Goal: Information Seeking & Learning: Learn about a topic

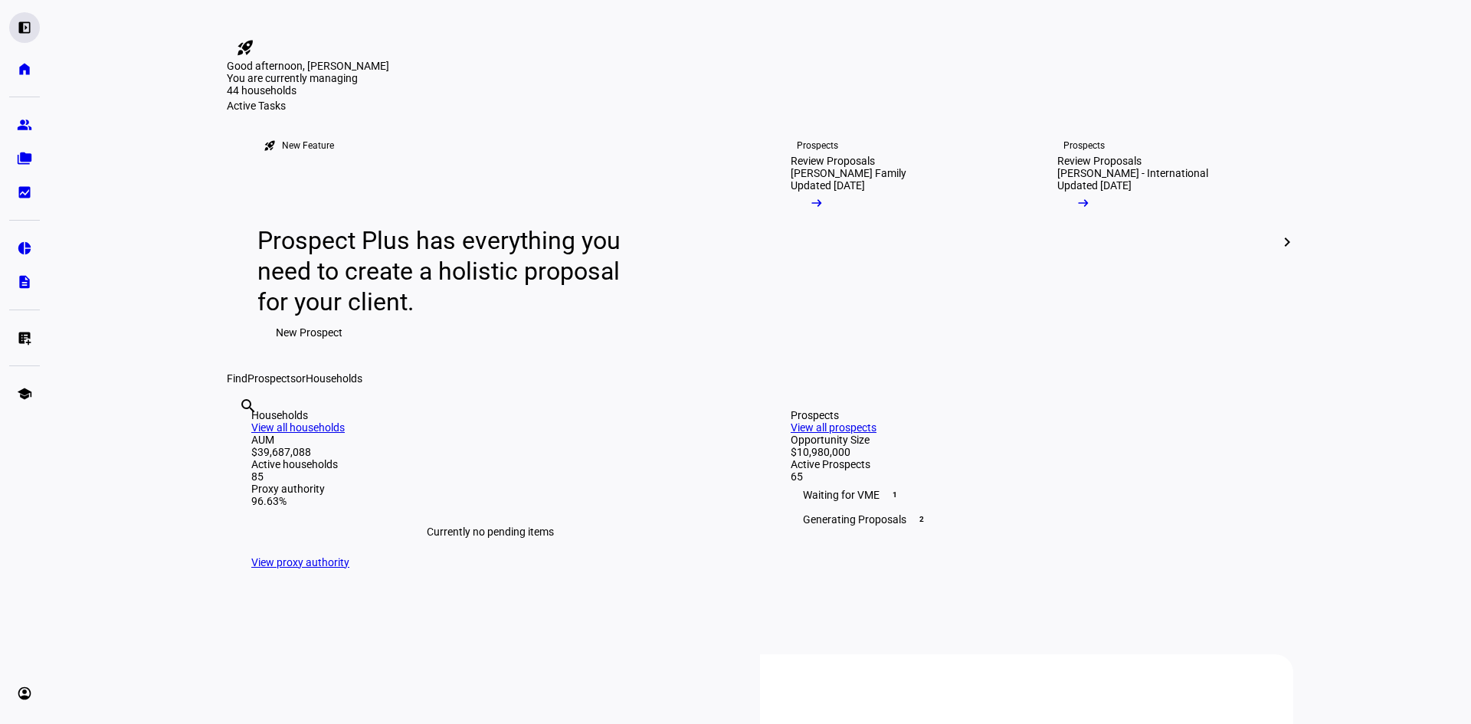
click at [28, 30] on eth-mat-symbol "left_panel_open" at bounding box center [24, 27] width 15 height 15
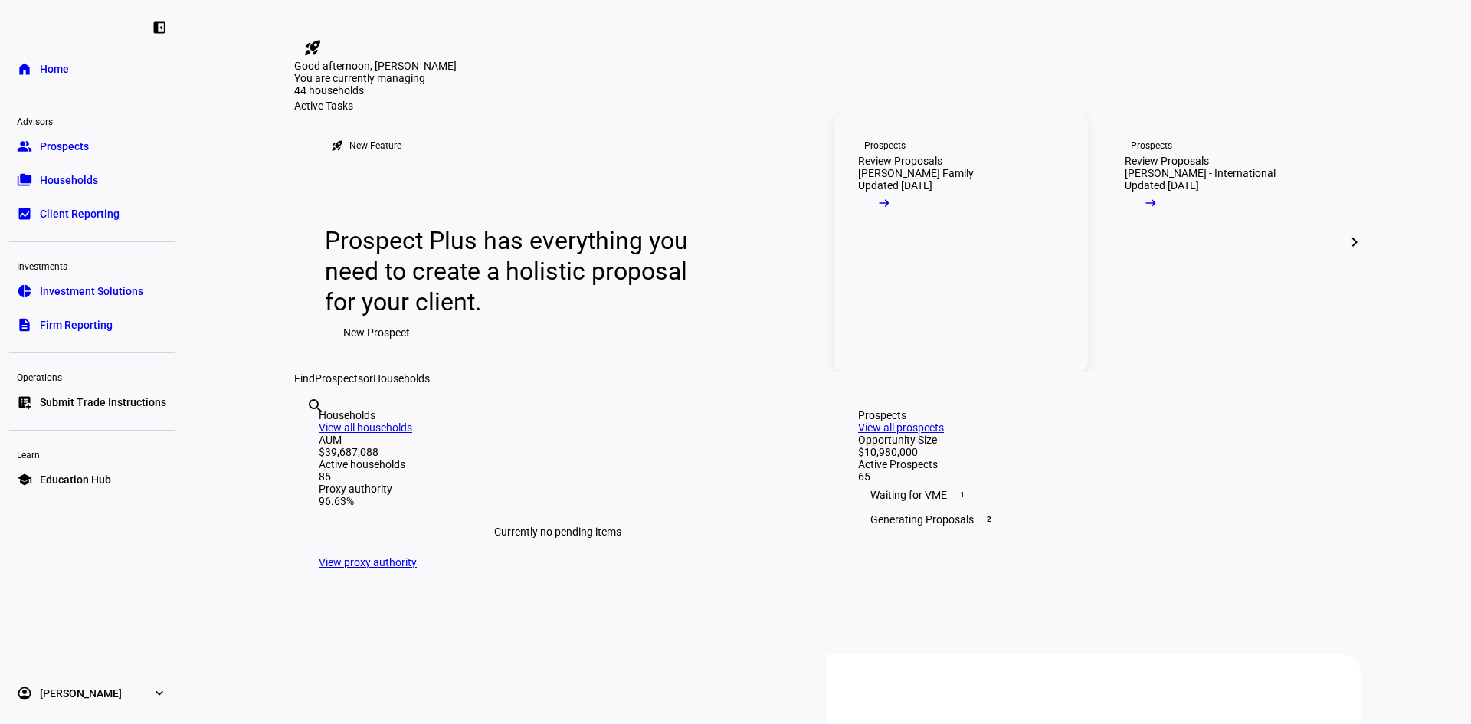
click at [992, 333] on link "Prospects Review Proposals [PERSON_NAME] Family Updated [DATE] arrow_right_alt" at bounding box center [961, 242] width 254 height 261
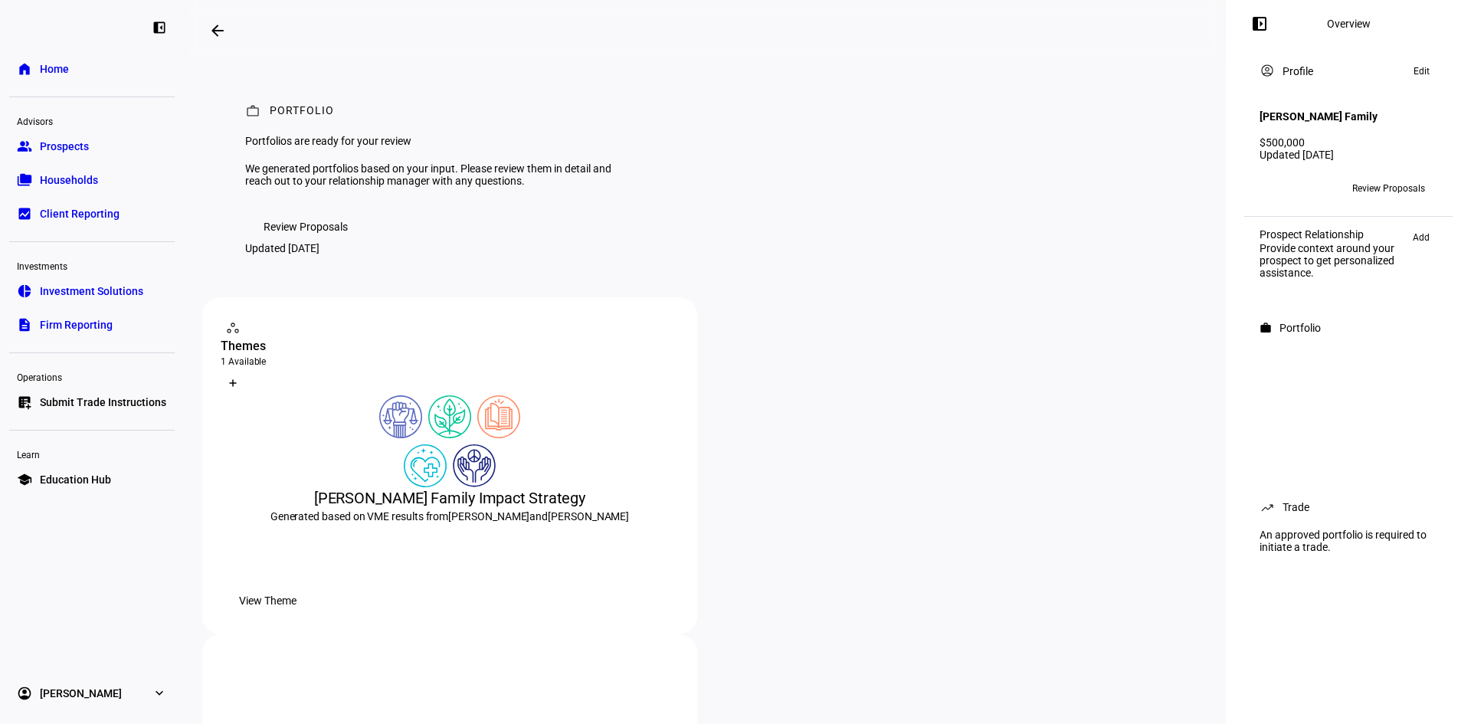
click at [1422, 187] on span "Review Proposals" at bounding box center [1389, 188] width 73 height 25
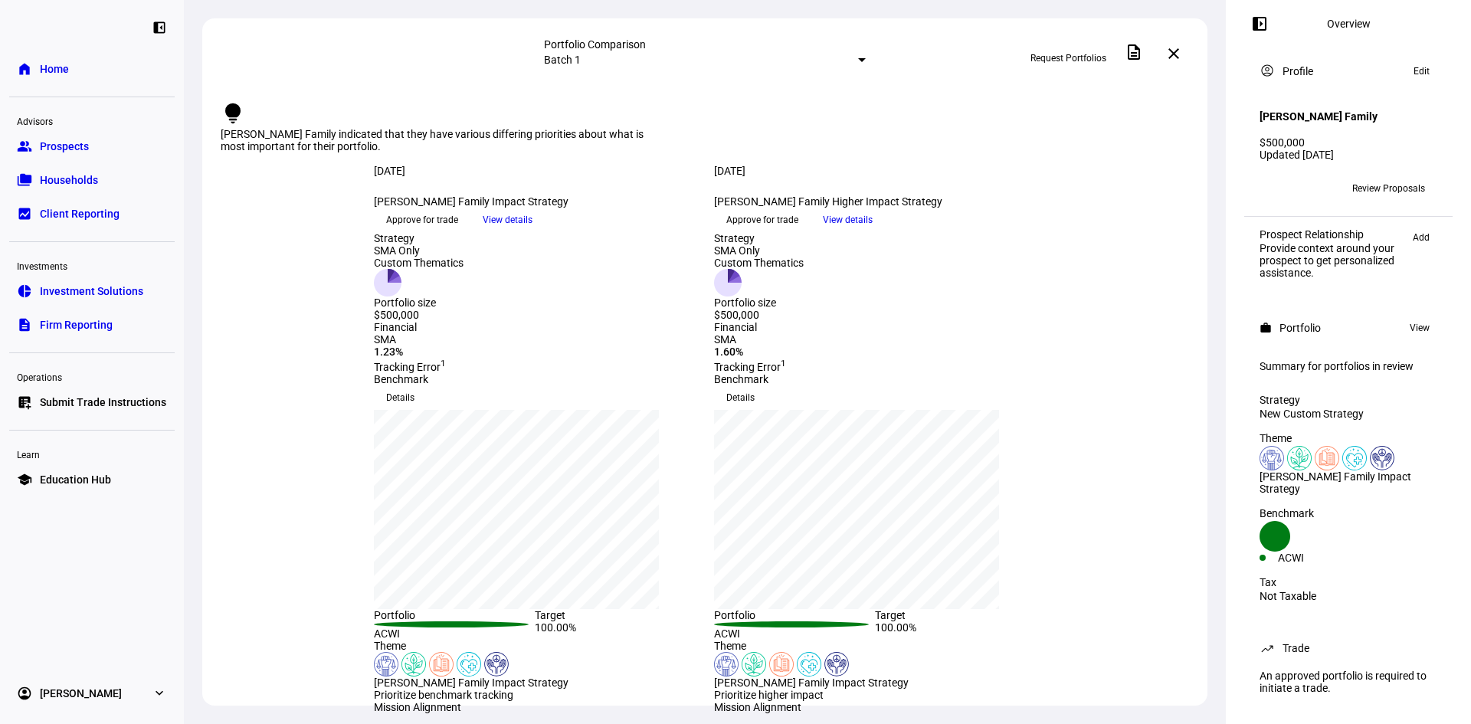
click at [1176, 54] on mat-icon "close" at bounding box center [1174, 53] width 18 height 18
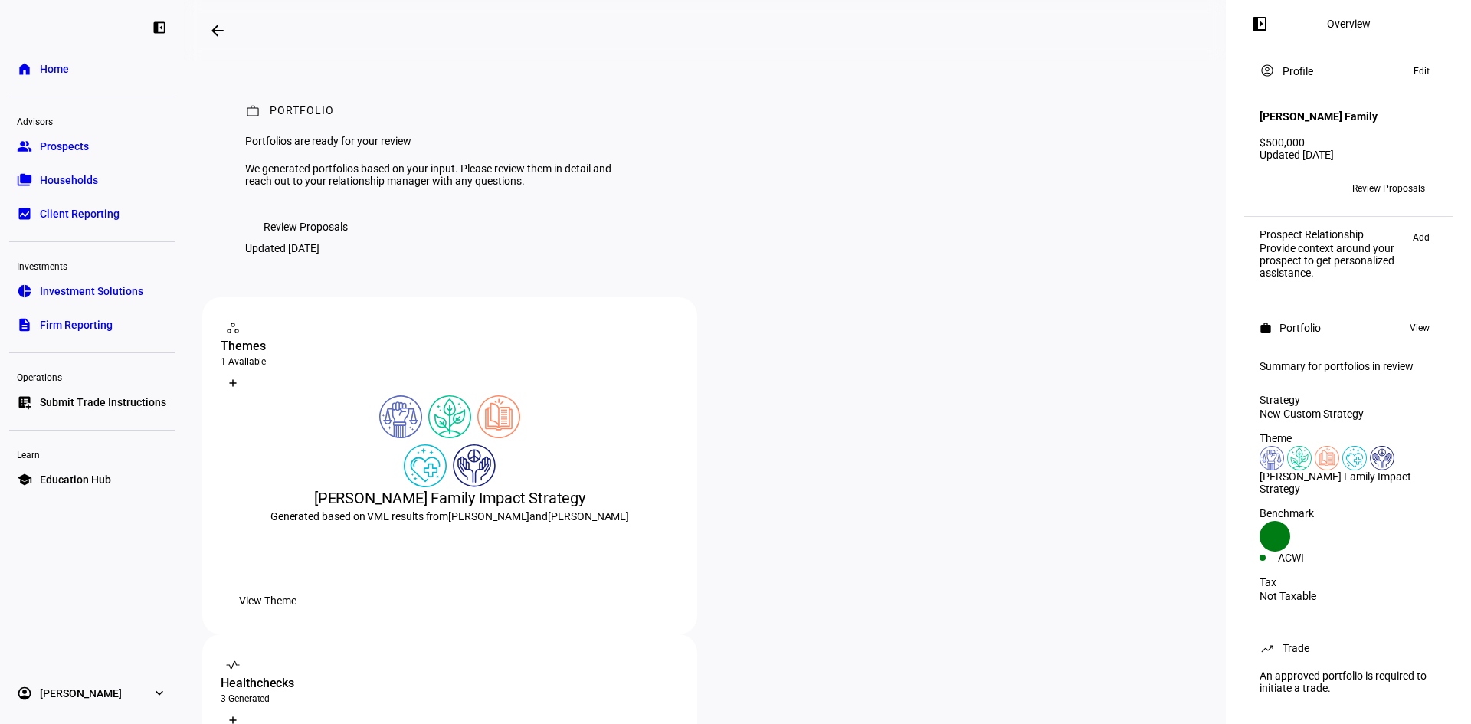
click at [212, 25] on span at bounding box center [217, 30] width 37 height 37
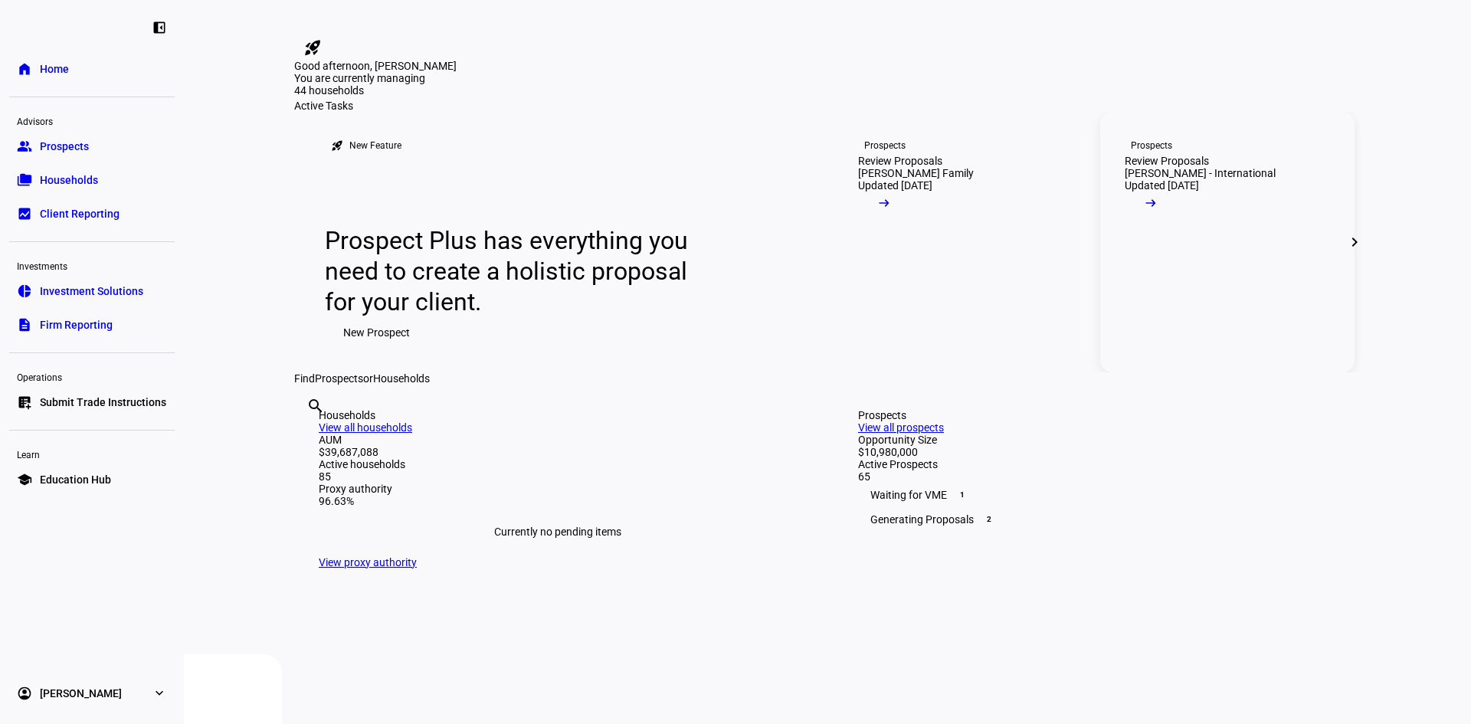
click at [1217, 277] on link "Prospects Review Proposals [PERSON_NAME] - International Updated [DATE] arrow_r…" at bounding box center [1228, 242] width 254 height 261
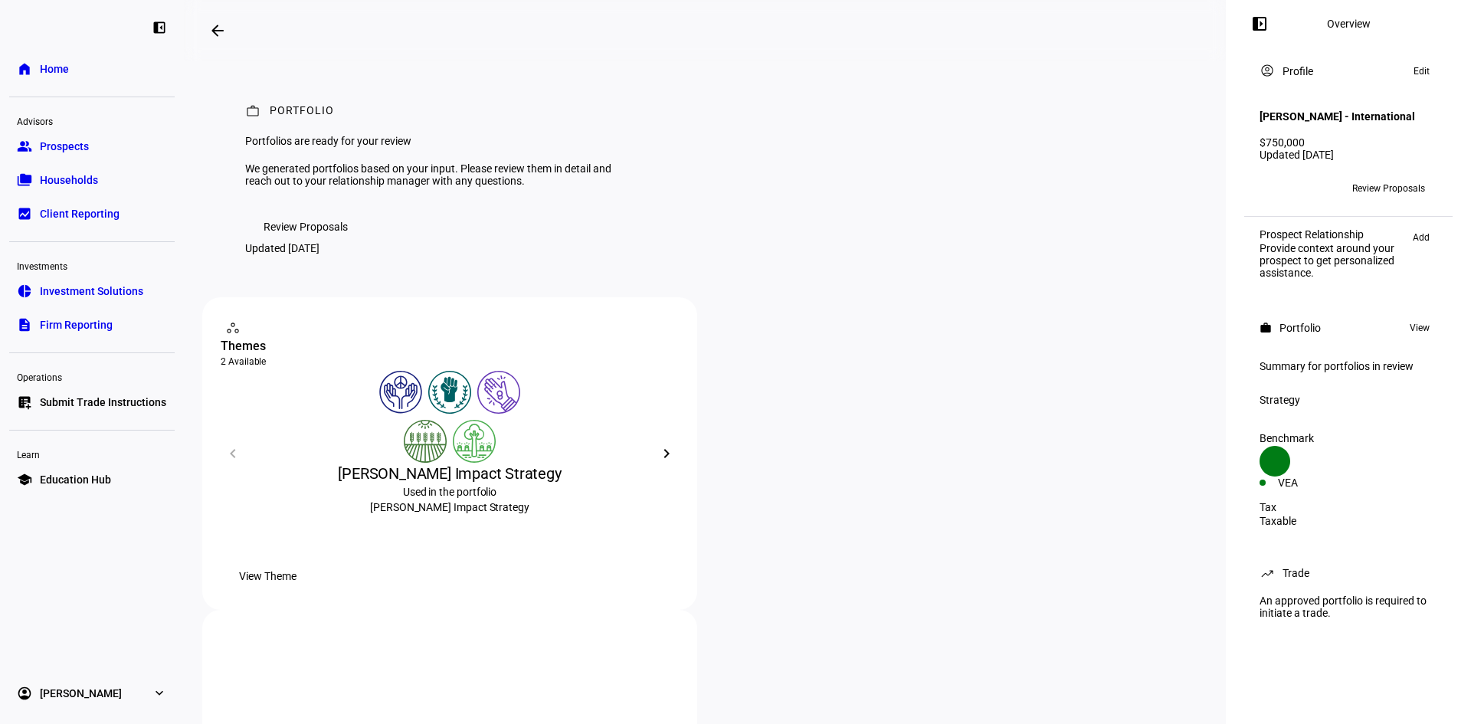
click at [267, 242] on span "Review Proposals" at bounding box center [306, 227] width 84 height 31
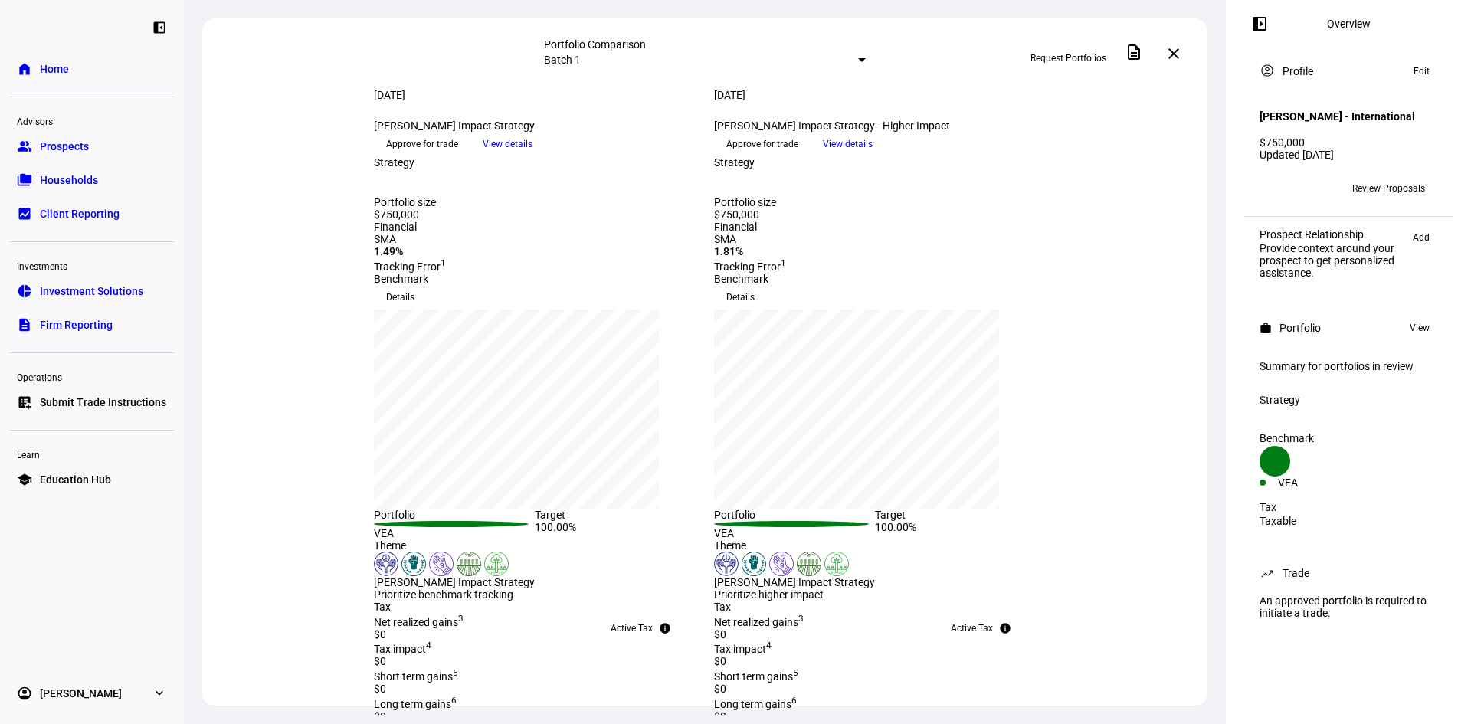
click at [858, 61] on div at bounding box center [862, 60] width 8 height 4
click at [732, 131] on div "Custom compare across batches" at bounding box center [822, 128] width 268 height 25
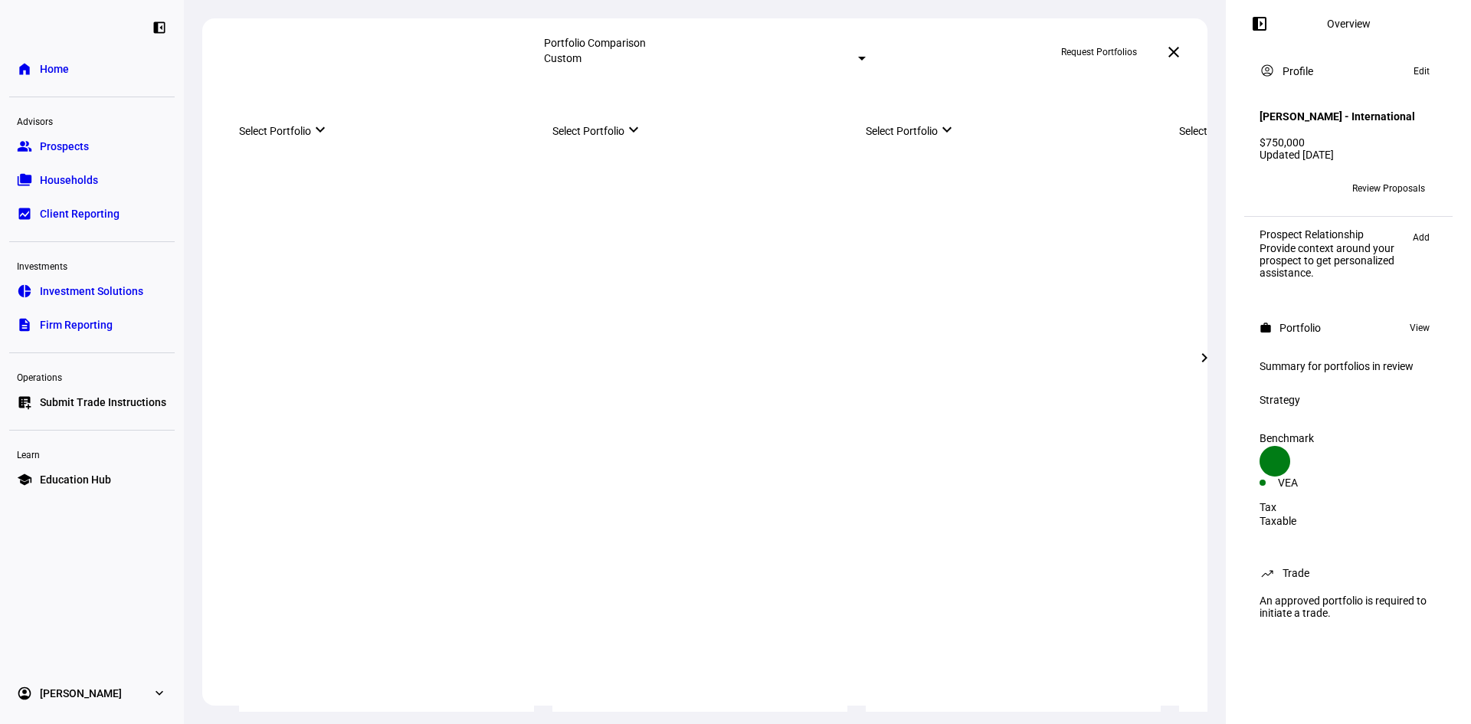
click at [349, 137] on div "Select Portfolio keyboard_arrow_down" at bounding box center [386, 126] width 295 height 21
click at [359, 270] on div "[PERSON_NAME] Impact Strategy - Higher Impact" at bounding box center [398, 265] width 236 height 12
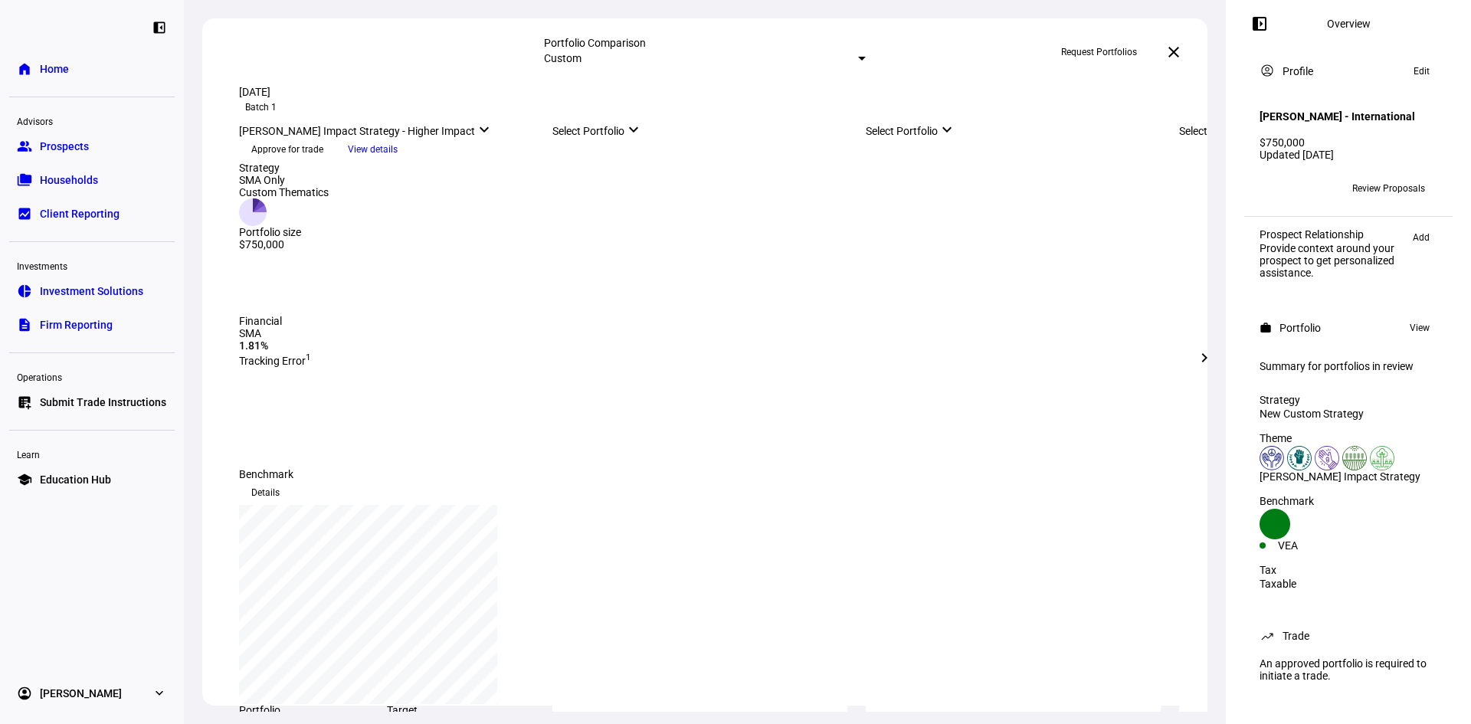
click at [398, 161] on span "View details" at bounding box center [373, 149] width 50 height 23
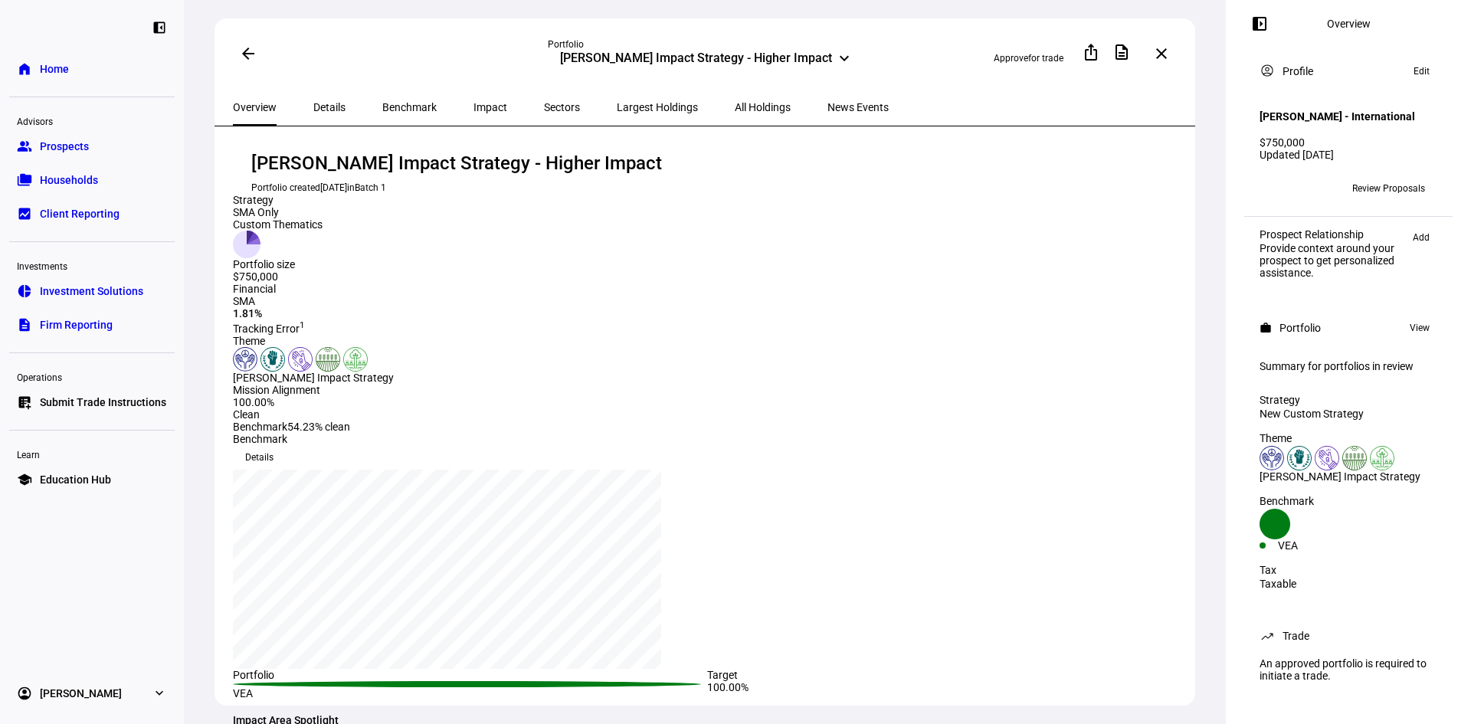
click at [735, 104] on span "All Holdings" at bounding box center [763, 107] width 56 height 11
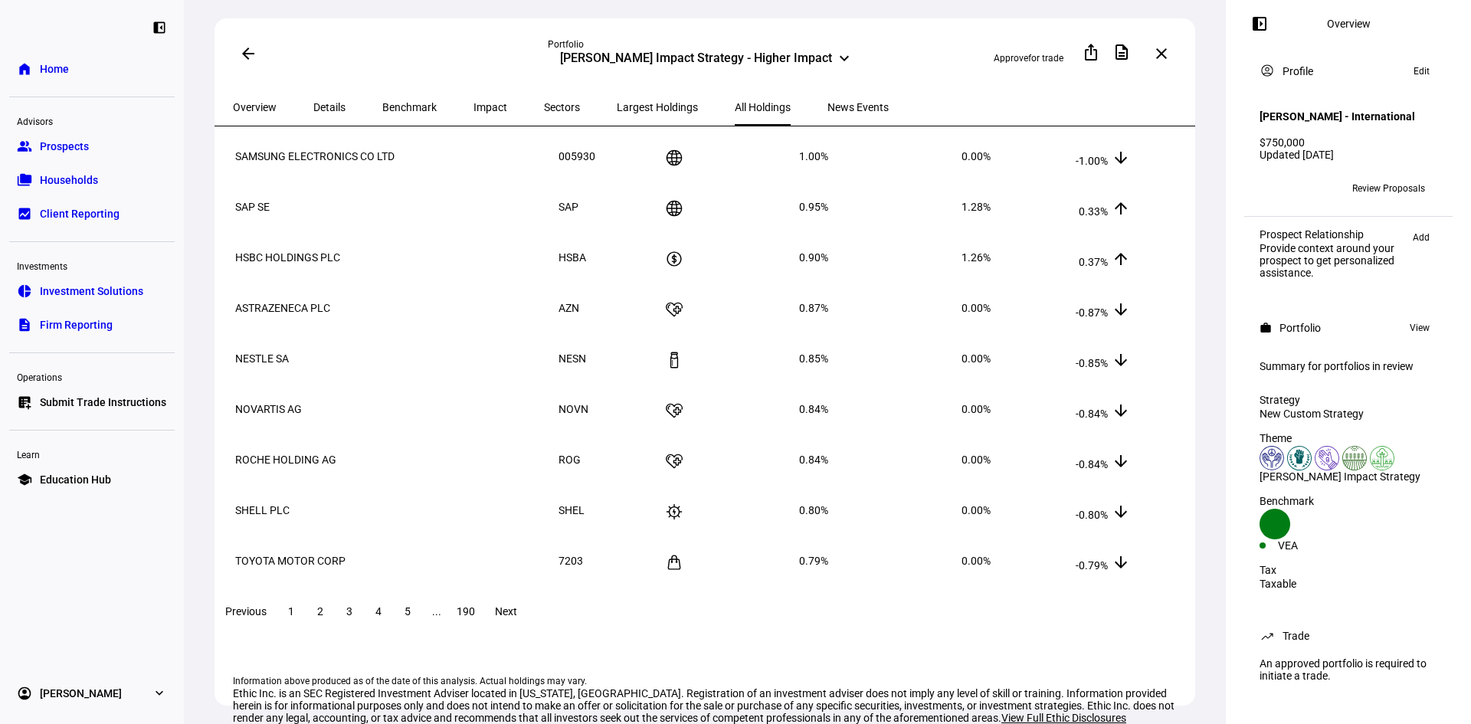
scroll to position [153, 0]
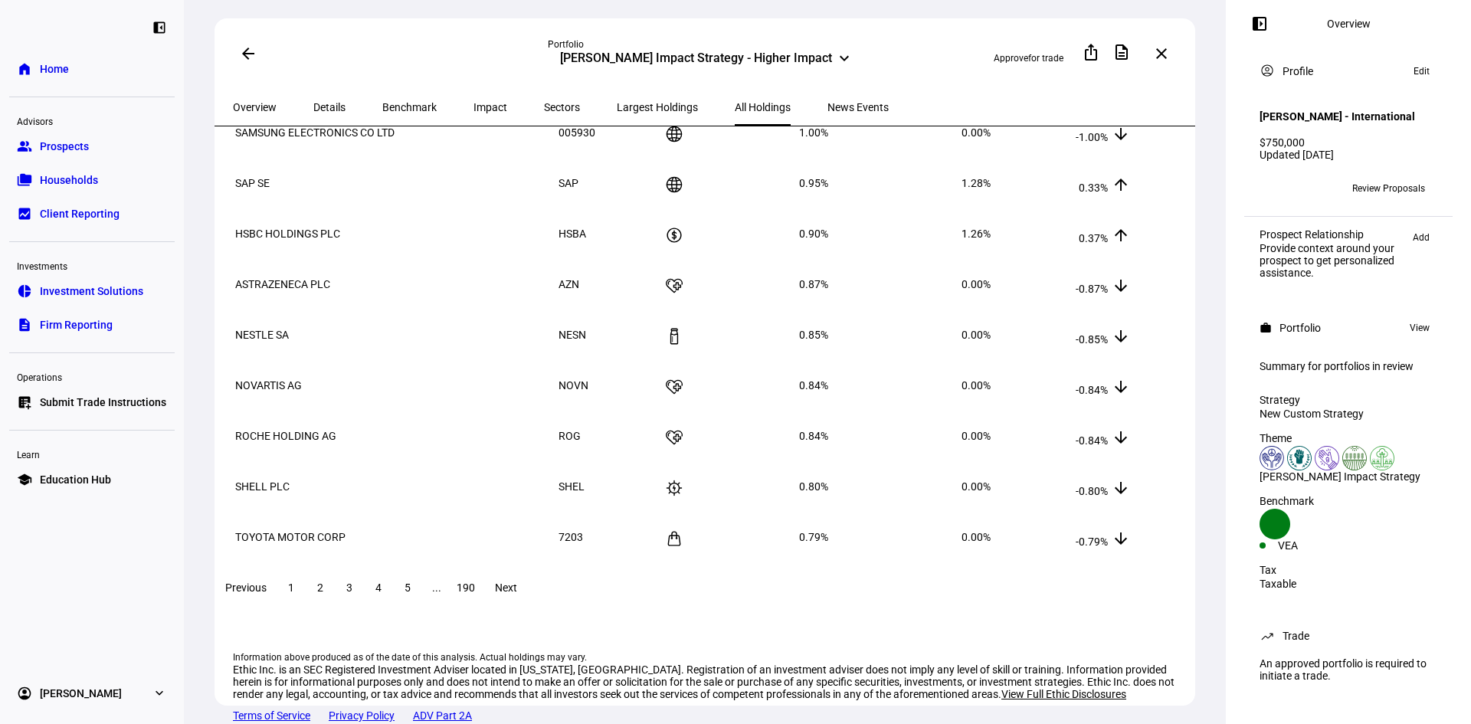
click at [323, 594] on span "2" at bounding box center [320, 588] width 6 height 12
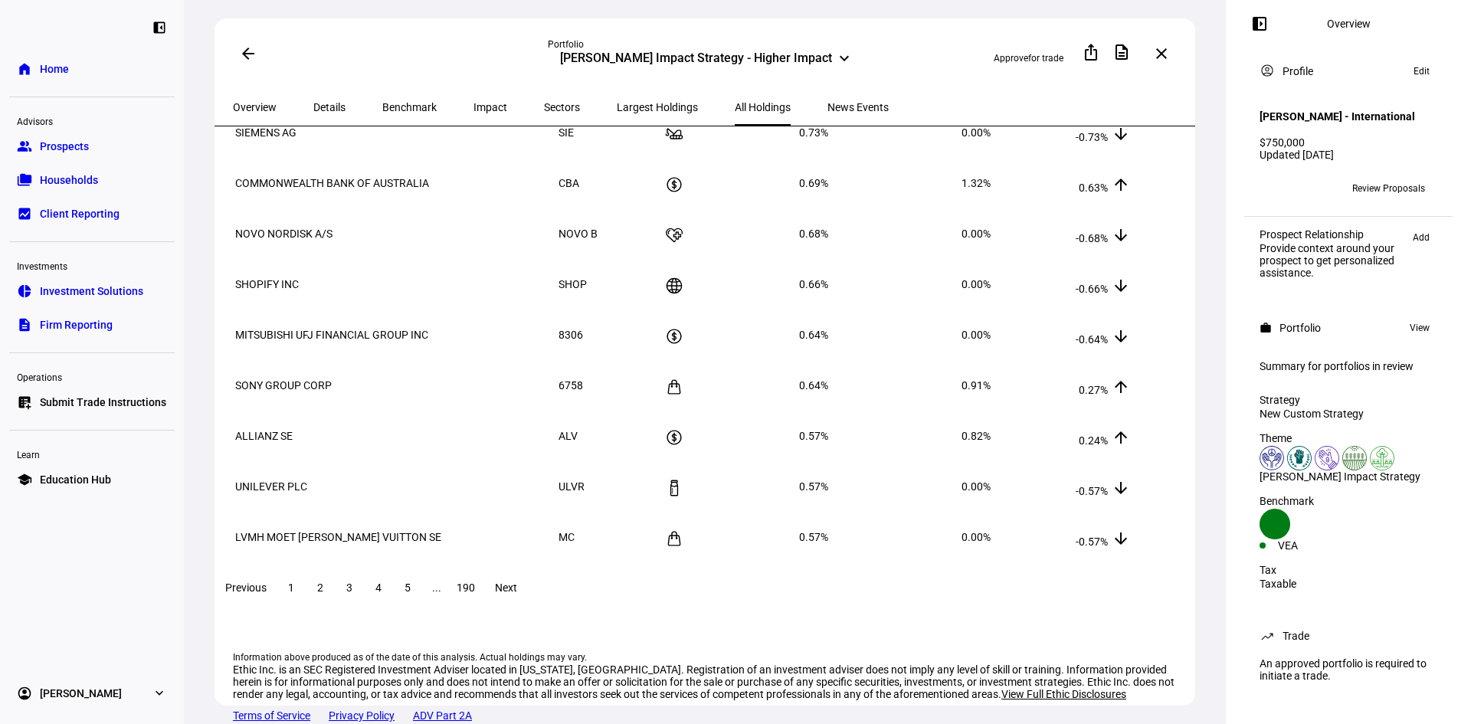
click at [392, 606] on span at bounding box center [379, 587] width 28 height 37
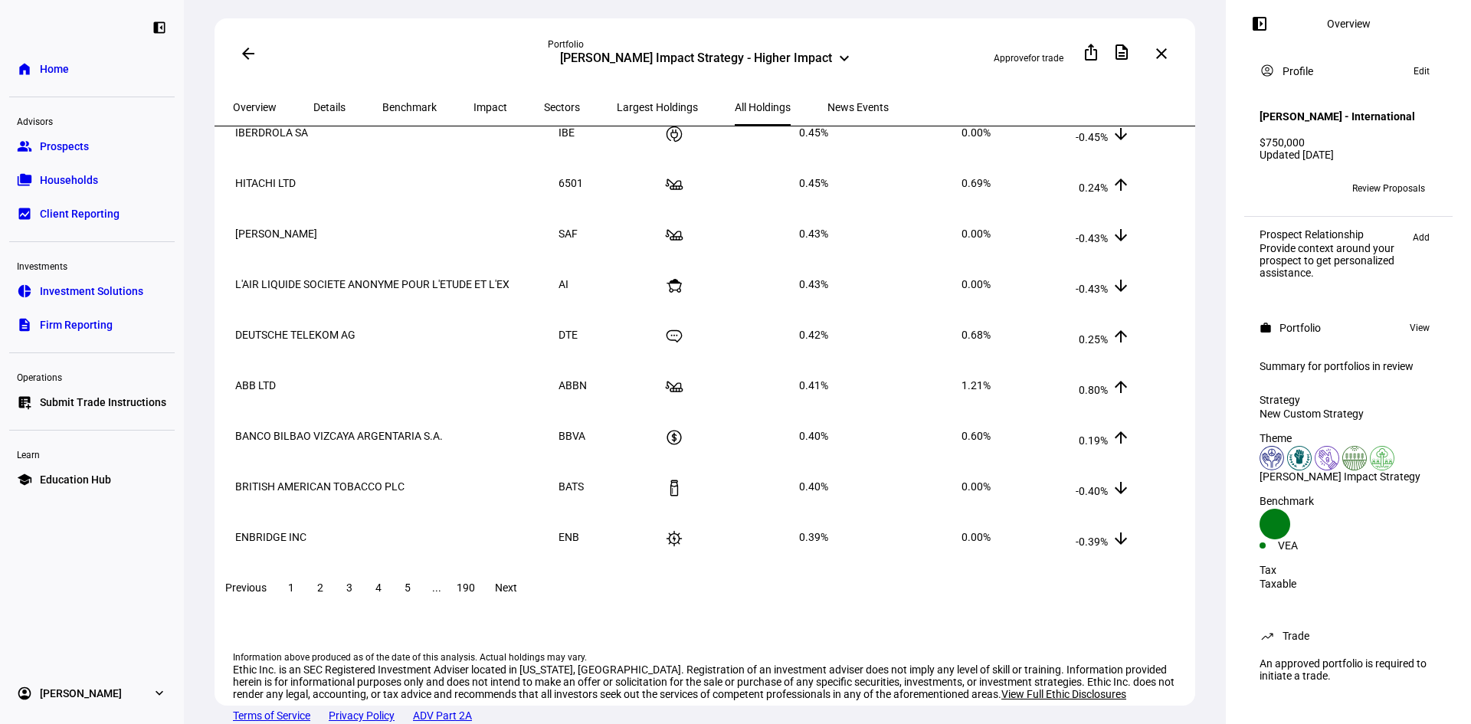
click at [422, 603] on span at bounding box center [408, 587] width 28 height 37
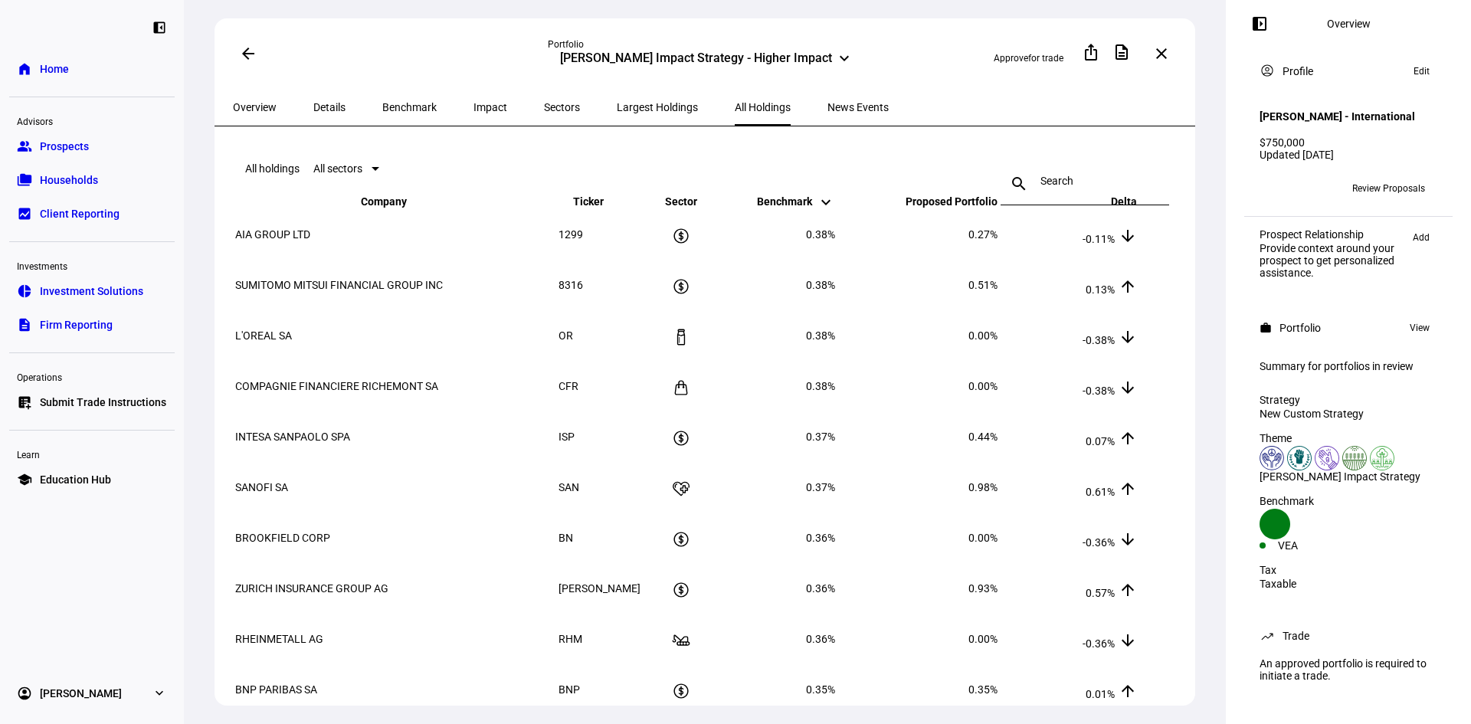
scroll to position [0, 0]
click at [617, 112] on span "Largest Holdings" at bounding box center [657, 107] width 81 height 37
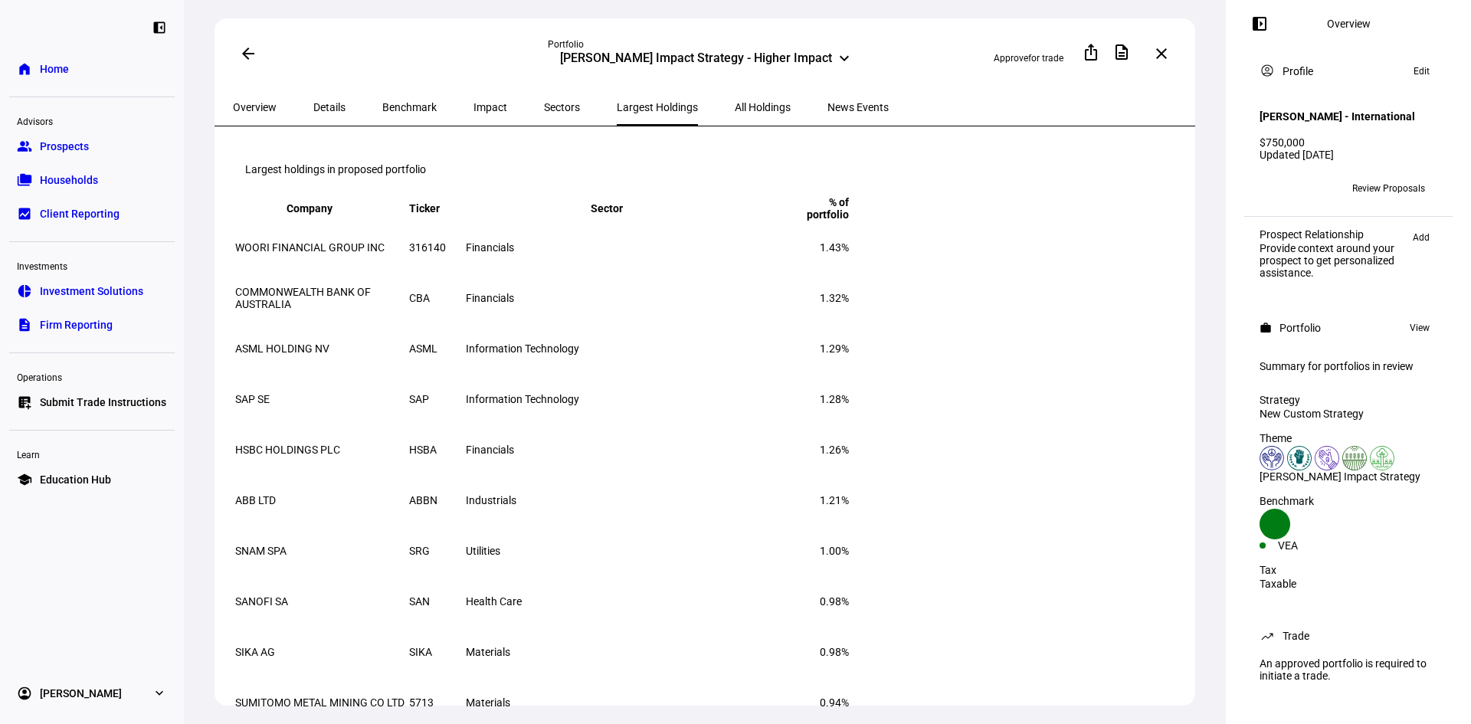
click at [544, 103] on span "Sectors" at bounding box center [562, 107] width 36 height 11
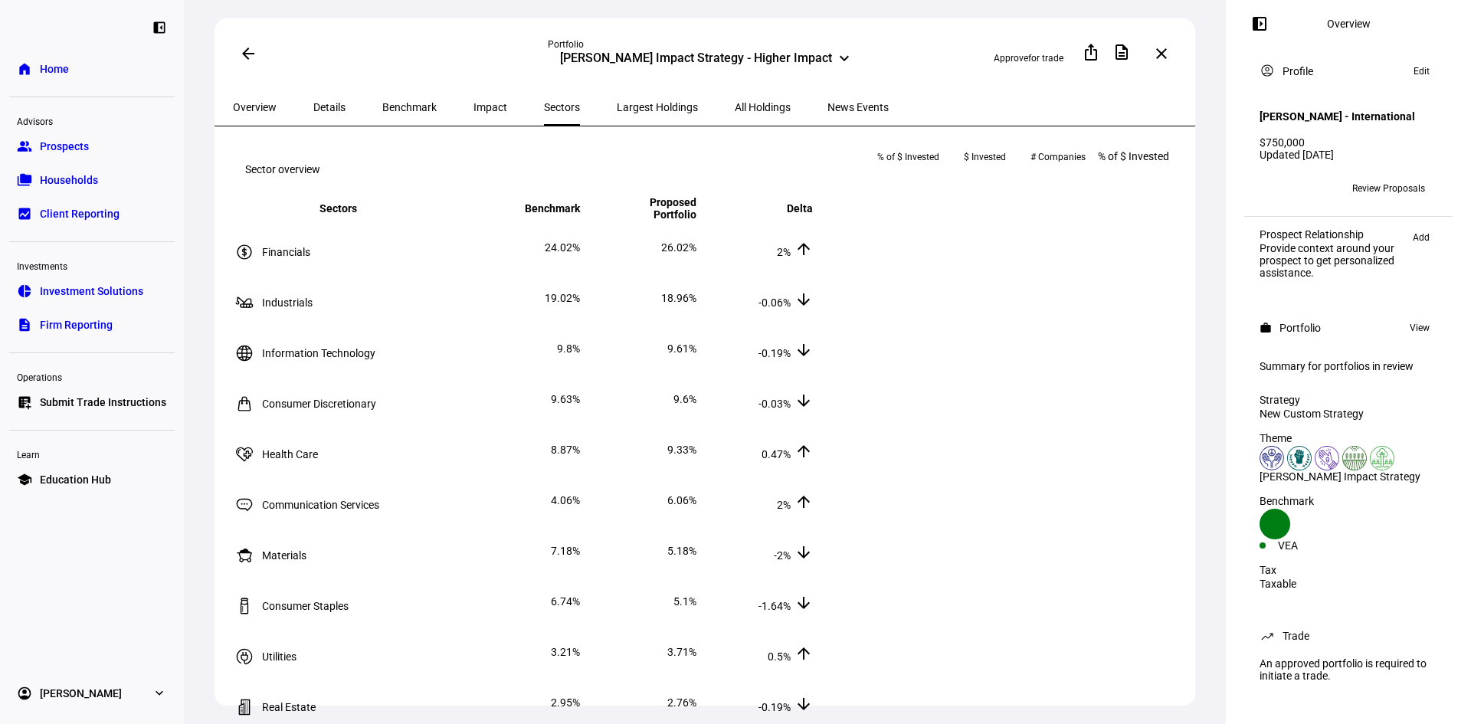
click at [474, 102] on span "Impact" at bounding box center [491, 107] width 34 height 11
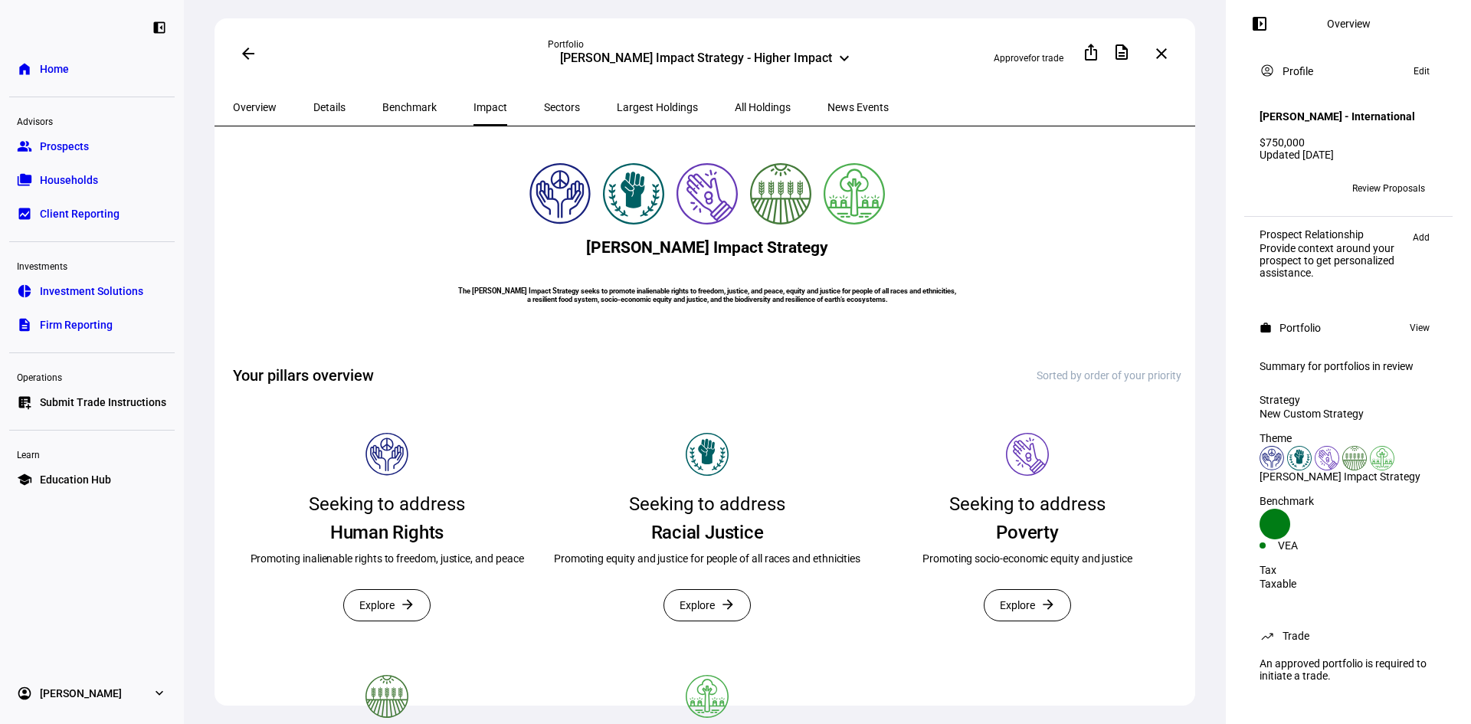
click at [386, 108] on span "Benchmark" at bounding box center [409, 107] width 54 height 11
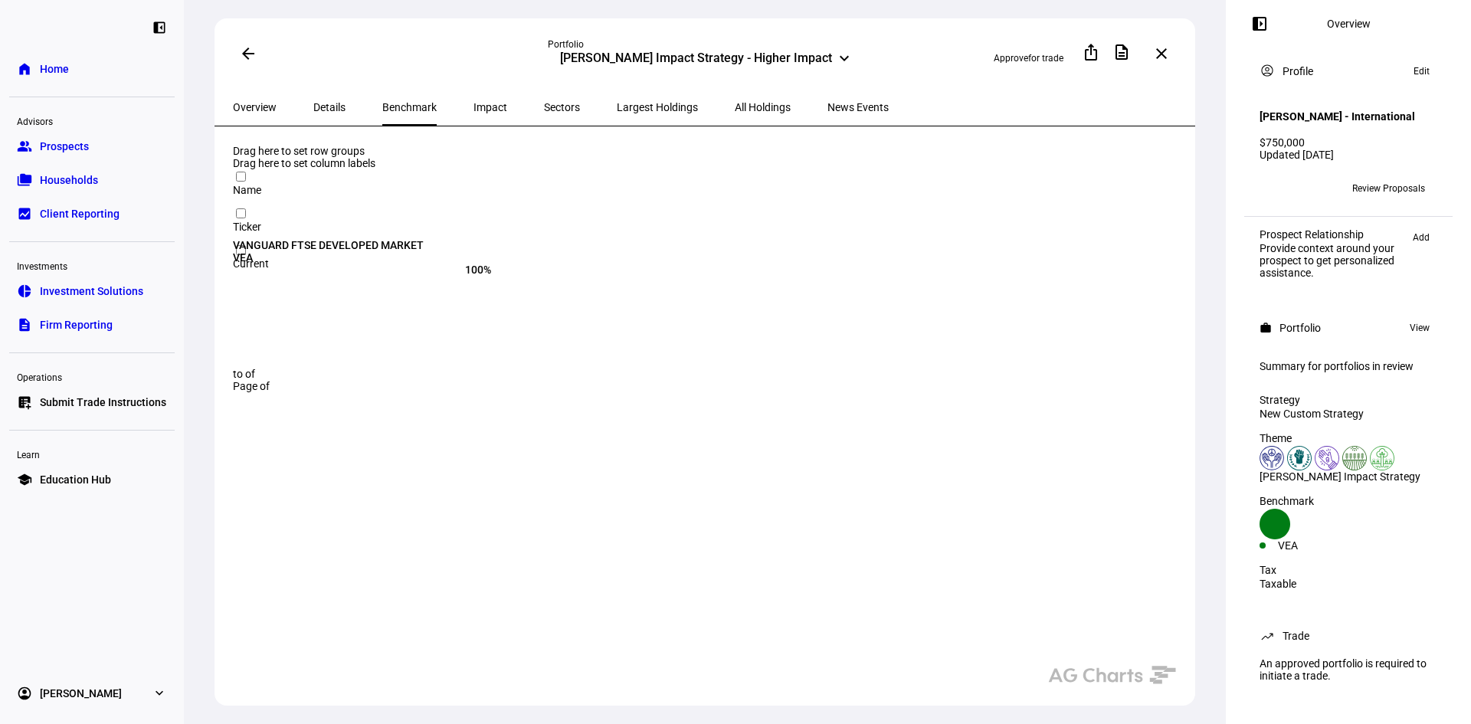
click at [315, 108] on span "Details" at bounding box center [329, 107] width 32 height 11
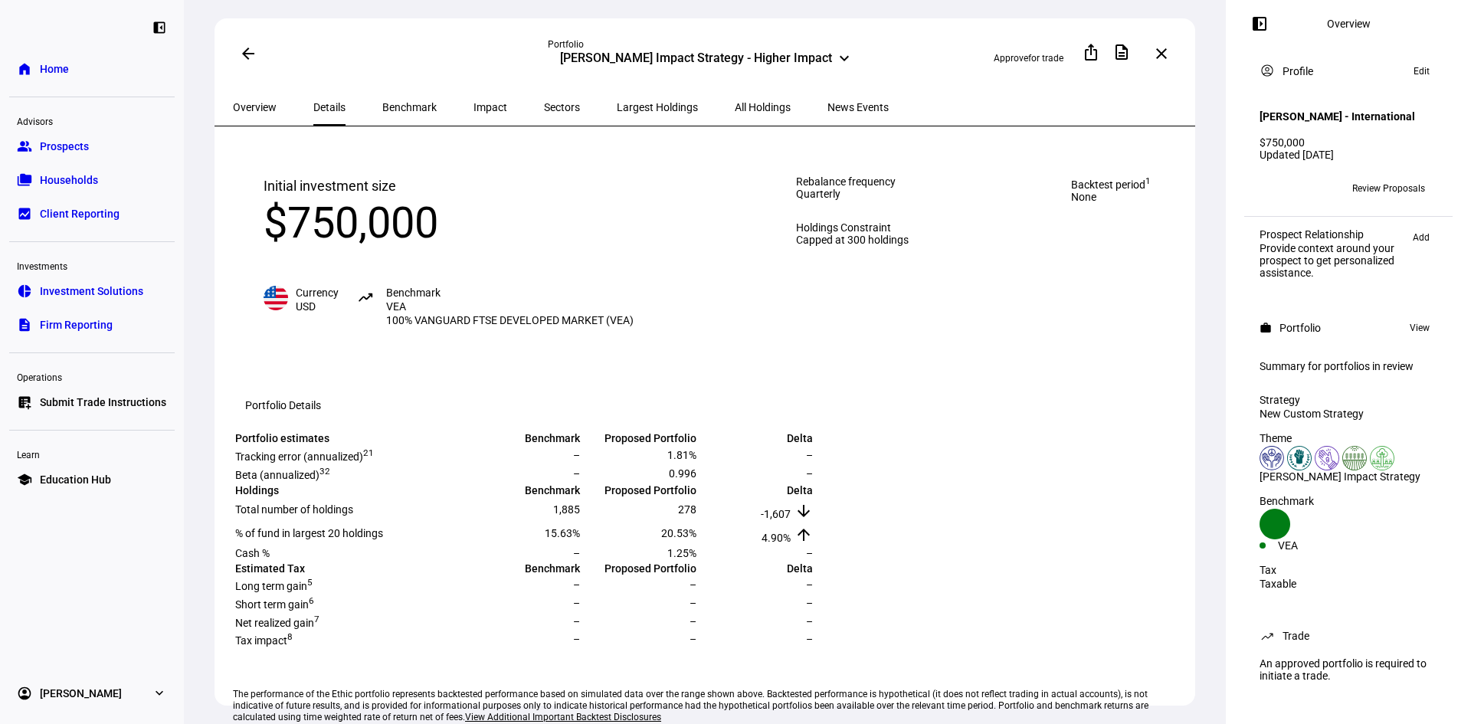
click at [267, 108] on span "Overview" at bounding box center [255, 107] width 44 height 11
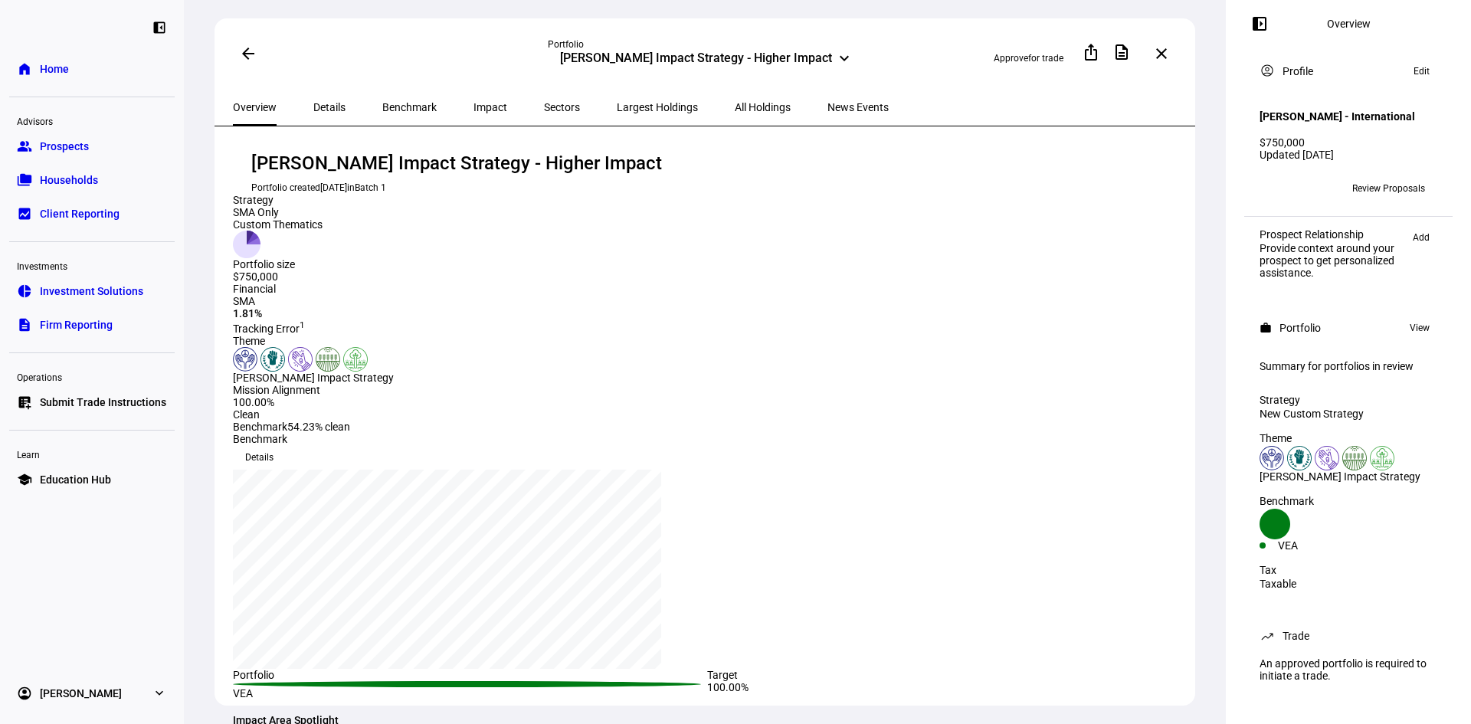
click at [248, 48] on mat-icon "arrow_back" at bounding box center [248, 53] width 18 height 18
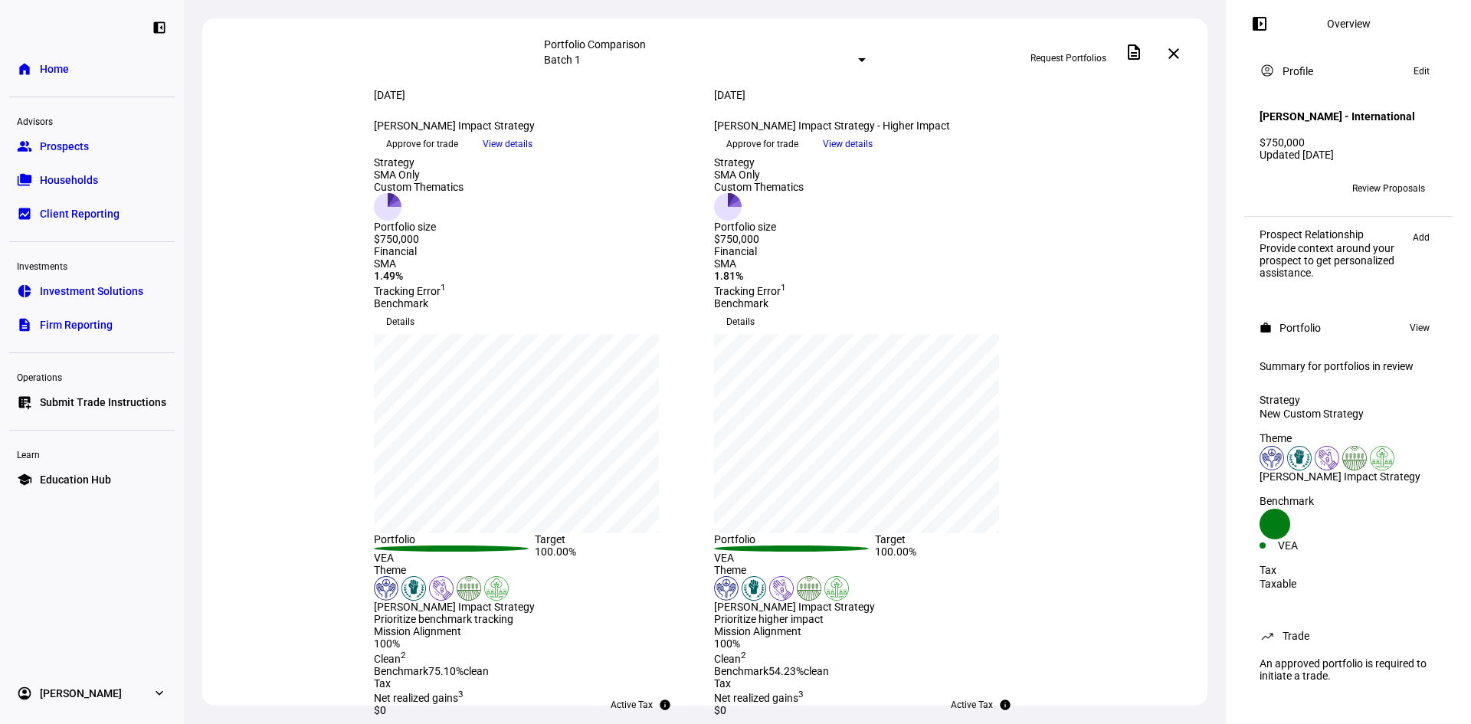
click at [1179, 51] on mat-icon "close" at bounding box center [1174, 53] width 18 height 18
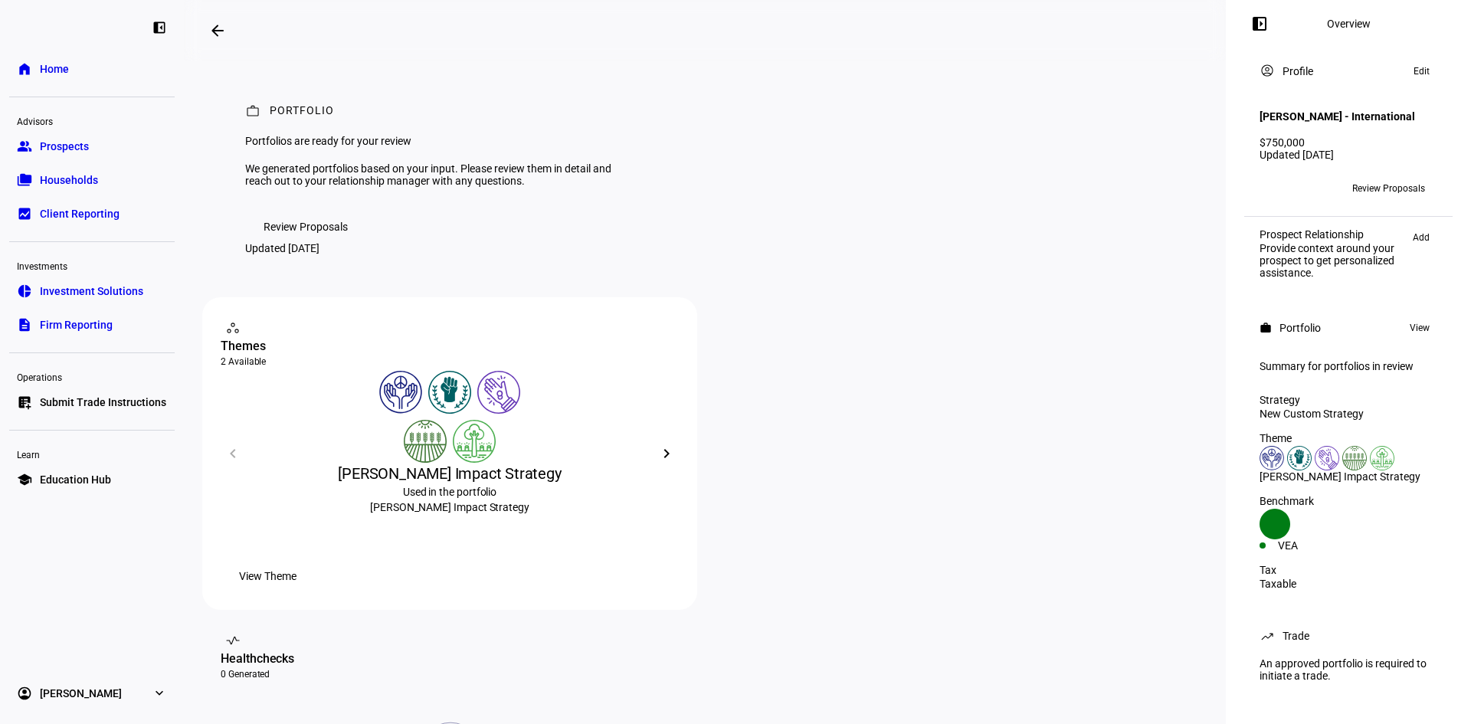
click at [208, 30] on span at bounding box center [217, 30] width 37 height 37
